Goal: Task Accomplishment & Management: Manage account settings

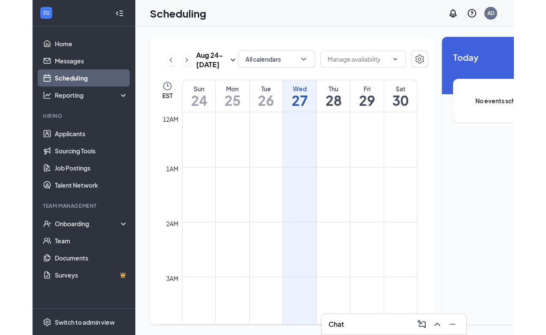
scroll to position [421, 0]
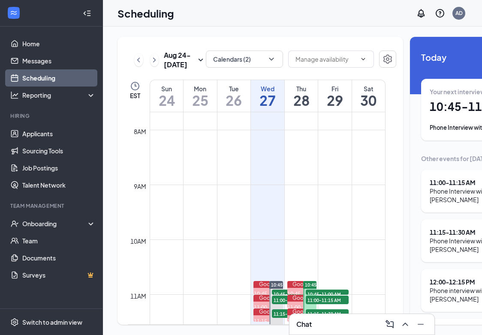
drag, startPoint x: 480, startPoint y: 117, endPoint x: 507, endPoint y: 111, distance: 28.1
click at [481, 111] on html "Home Messages Scheduling Reporting Hiring Applicants Sourcing Tools Job Posting…" at bounding box center [241, 167] width 482 height 335
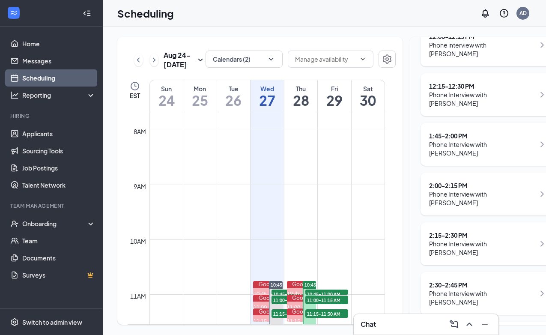
scroll to position [248, 0]
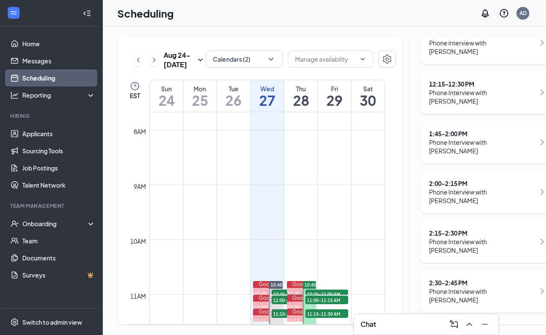
click at [304, 108] on h1 "28" at bounding box center [300, 100] width 33 height 15
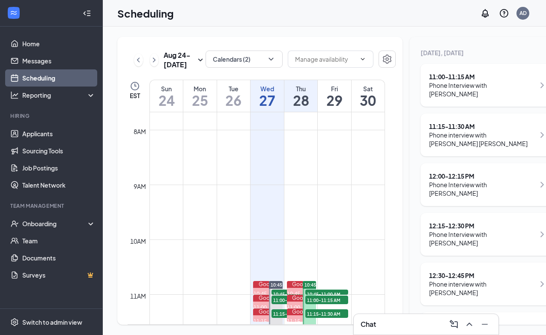
scroll to position [107, 0]
click at [462, 130] on div "Phone interview with [PERSON_NAME] [PERSON_NAME]" at bounding box center [482, 137] width 106 height 17
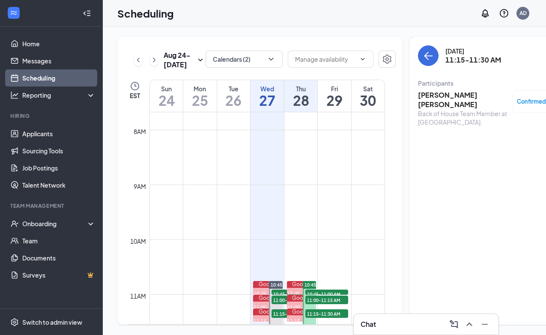
click at [448, 95] on h3 "[PERSON_NAME] [PERSON_NAME]" at bounding box center [463, 99] width 90 height 19
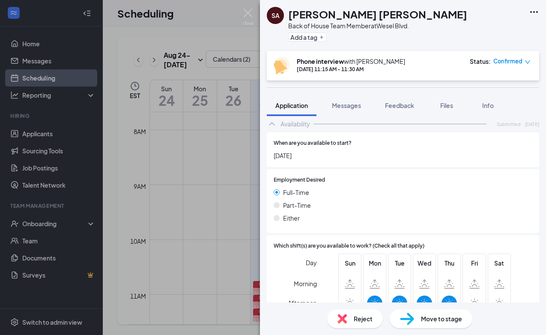
scroll to position [538, 0]
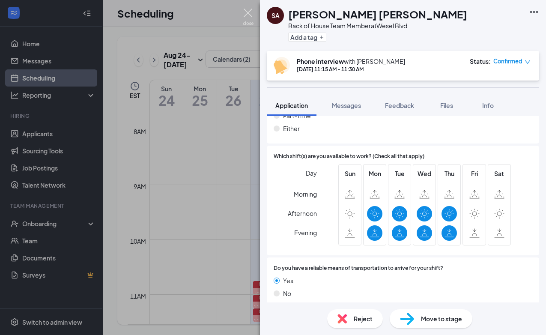
click at [248, 12] on img at bounding box center [248, 17] width 11 height 17
